Goal: Task Accomplishment & Management: Manage account settings

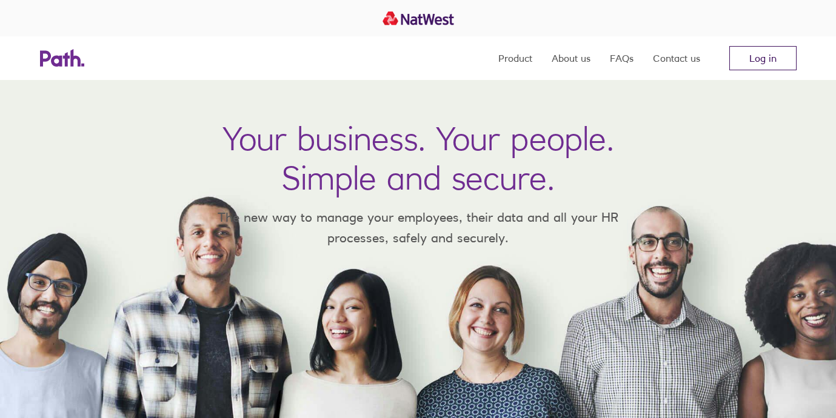
click at [760, 59] on link "Log in" at bounding box center [762, 58] width 67 height 24
drag, startPoint x: 760, startPoint y: 55, endPoint x: 760, endPoint y: 64, distance: 9.1
click at [760, 54] on link "Log in" at bounding box center [762, 58] width 67 height 24
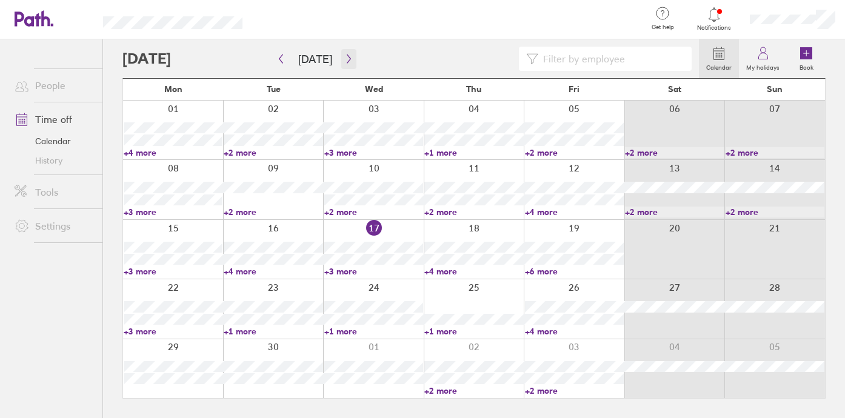
click at [347, 61] on icon "button" at bounding box center [349, 59] width 4 height 9
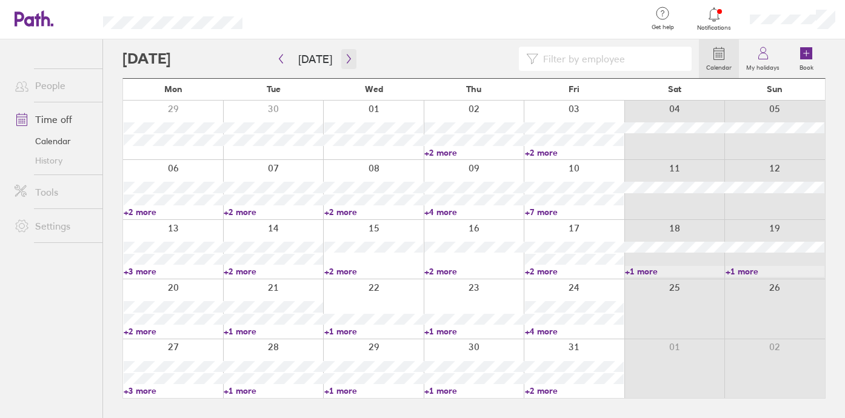
click at [347, 61] on icon "button" at bounding box center [349, 59] width 4 height 9
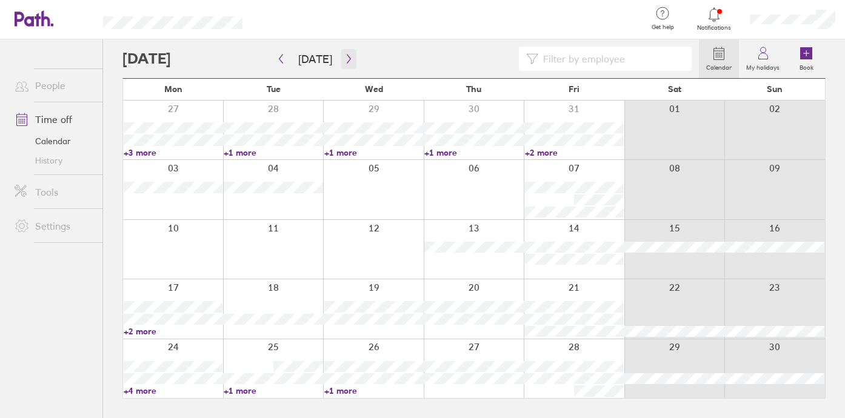
click at [347, 61] on icon "button" at bounding box center [349, 59] width 4 height 9
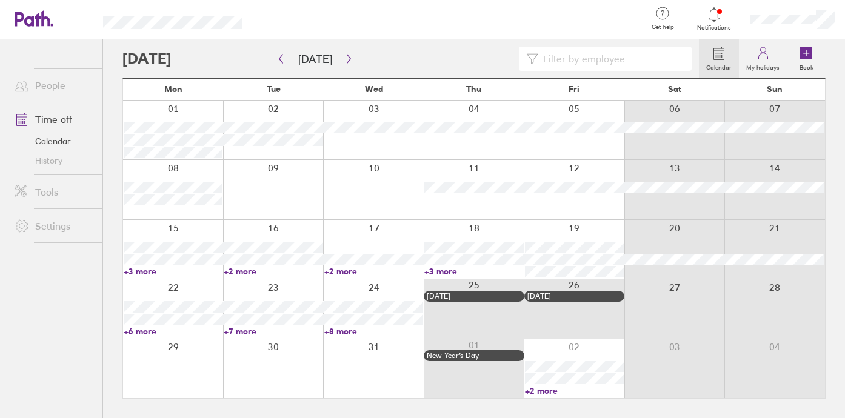
click at [144, 327] on link "+6 more" at bounding box center [173, 331] width 99 height 11
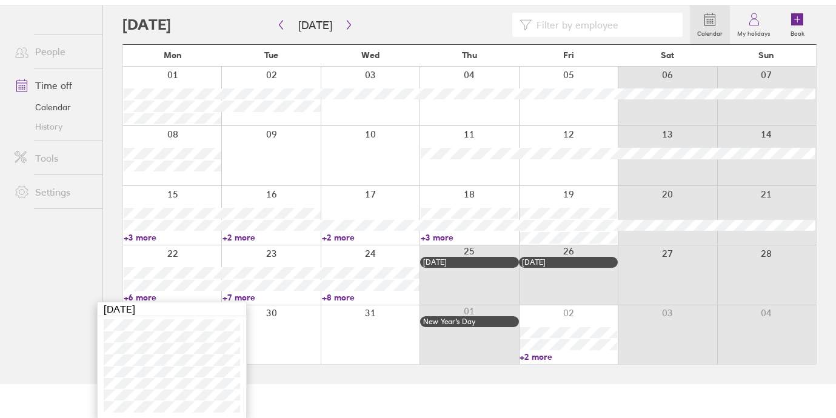
scroll to position [35, 0]
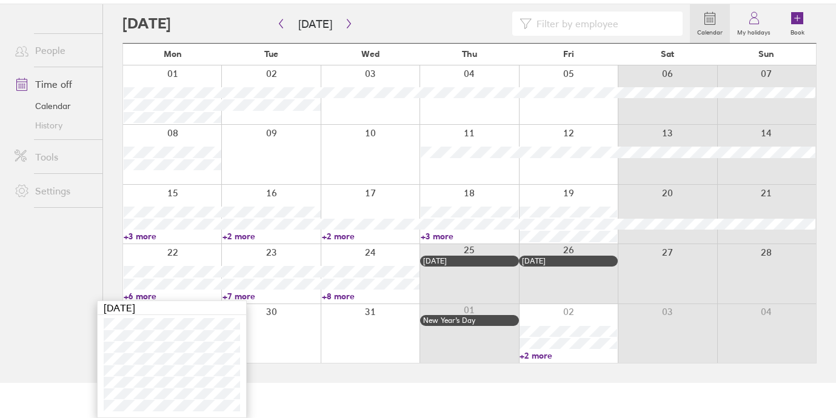
click at [347, 334] on div at bounding box center [370, 333] width 99 height 59
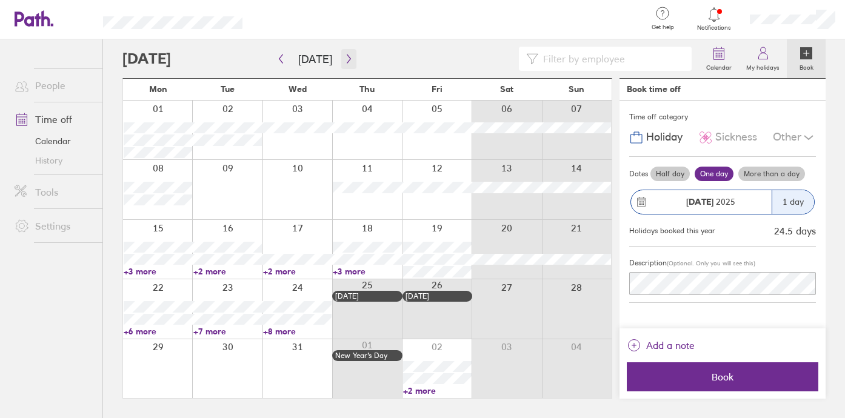
click at [344, 54] on icon "button" at bounding box center [348, 59] width 9 height 10
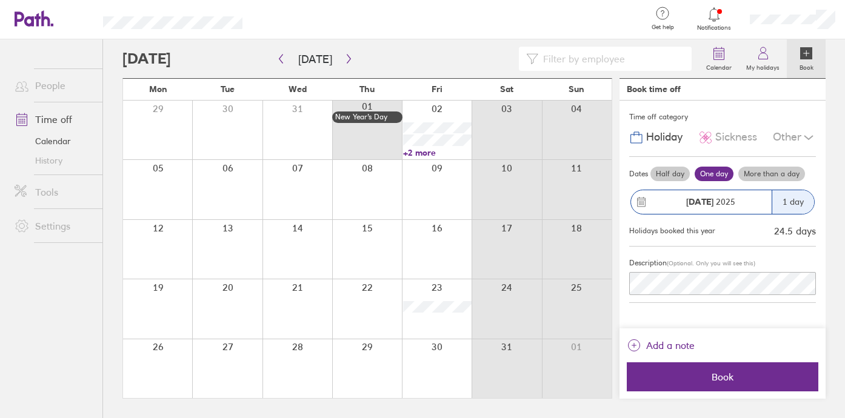
click at [427, 151] on link "+2 more" at bounding box center [437, 152] width 69 height 11
click at [737, 86] on div "Book time off" at bounding box center [723, 90] width 206 height 22
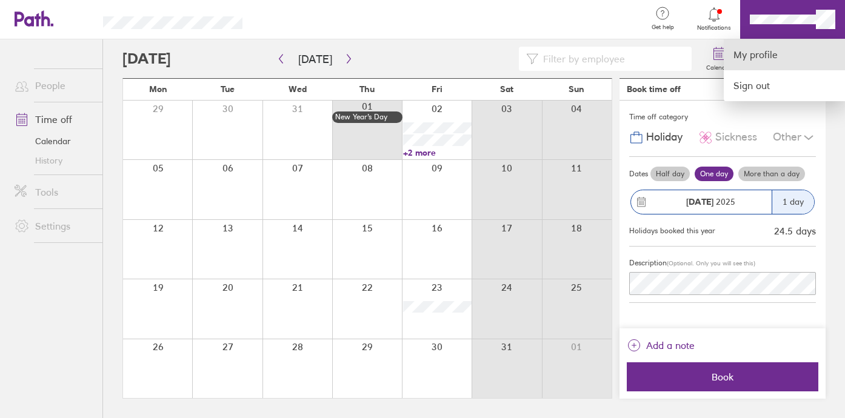
click at [768, 50] on link "My profile" at bounding box center [784, 54] width 121 height 31
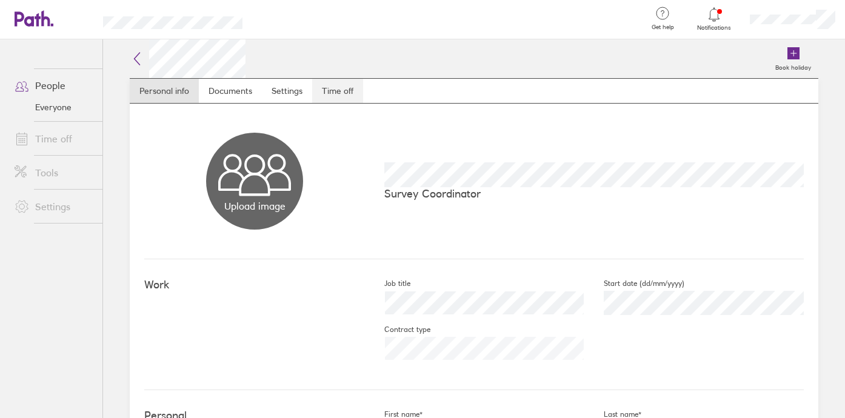
click at [333, 89] on link "Time off" at bounding box center [337, 91] width 51 height 24
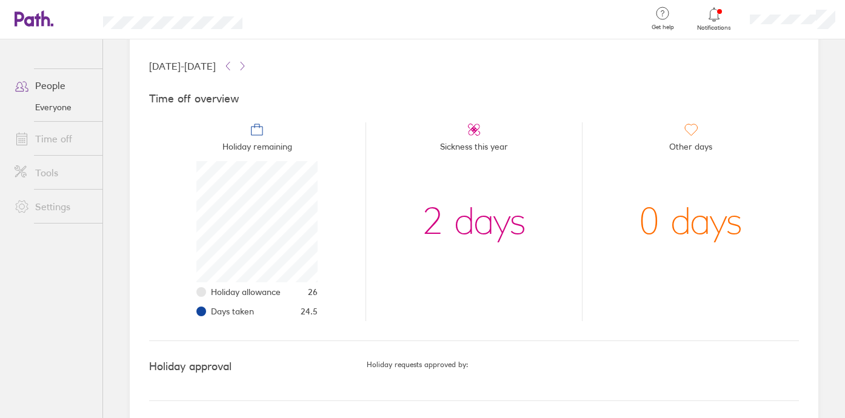
scroll to position [67, 0]
